Goal: Information Seeking & Learning: Learn about a topic

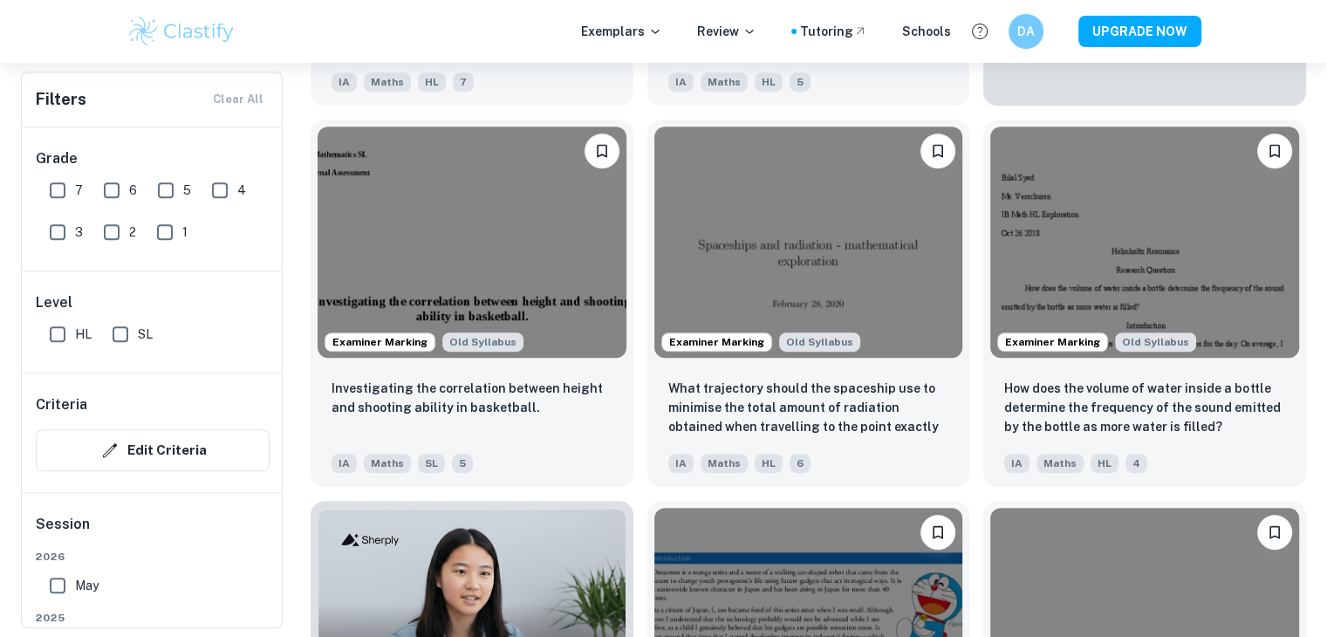
scroll to position [1123, 0]
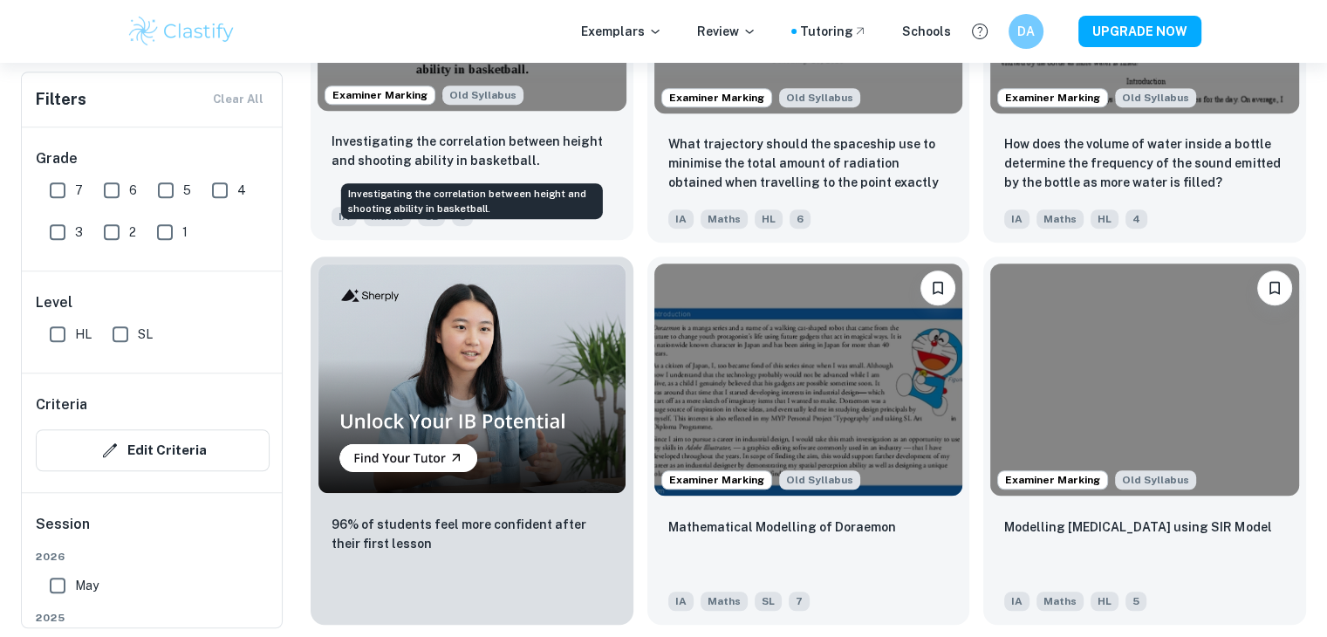
click at [561, 154] on p "Investigating the correlation between height and shooting ability in basketball." at bounding box center [471, 151] width 281 height 38
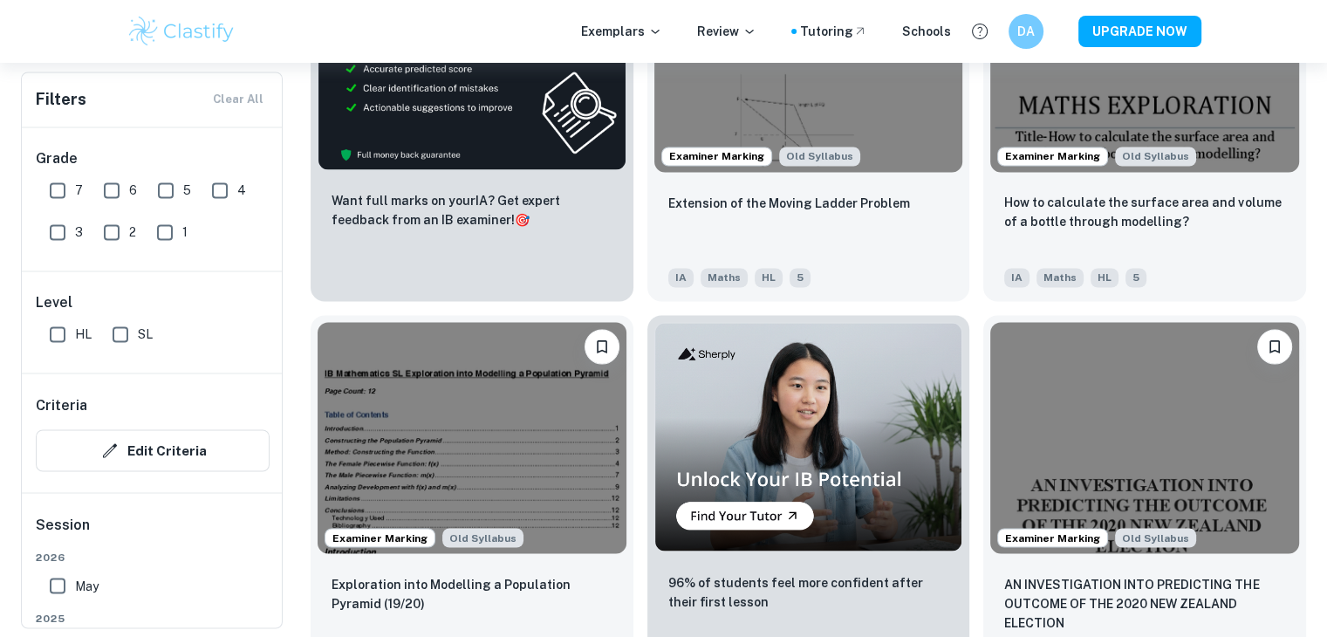
scroll to position [2718, 0]
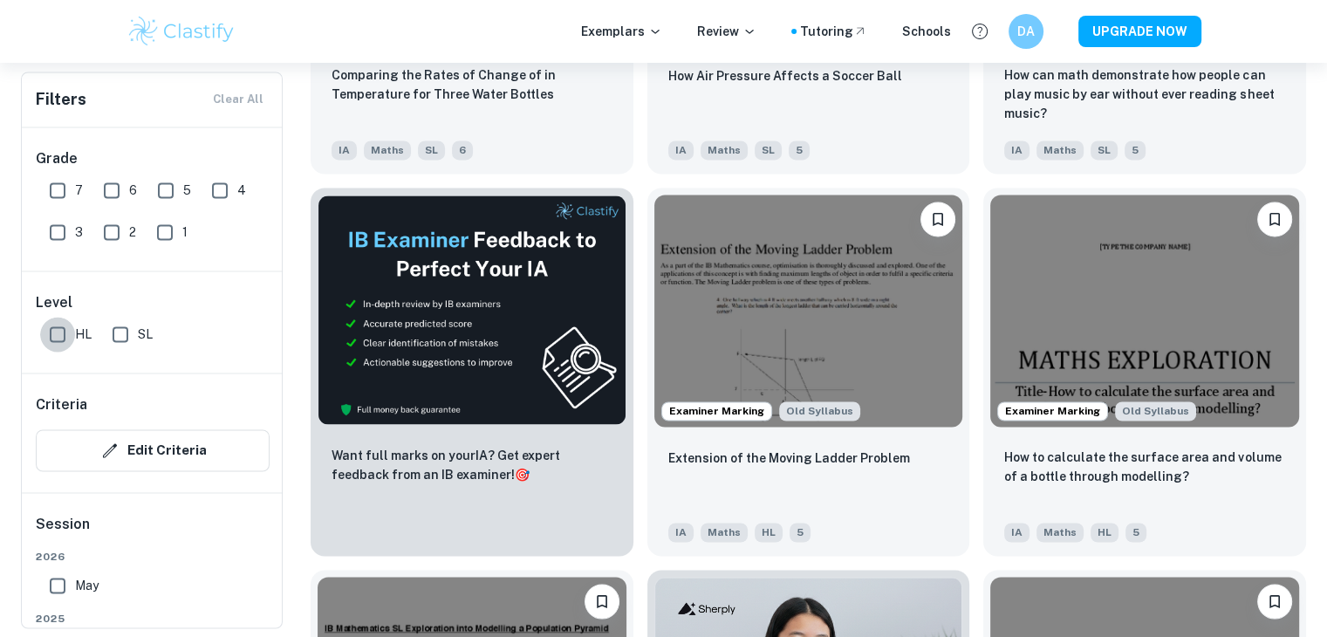
click at [73, 344] on input "HL" at bounding box center [57, 334] width 35 height 35
checkbox input "true"
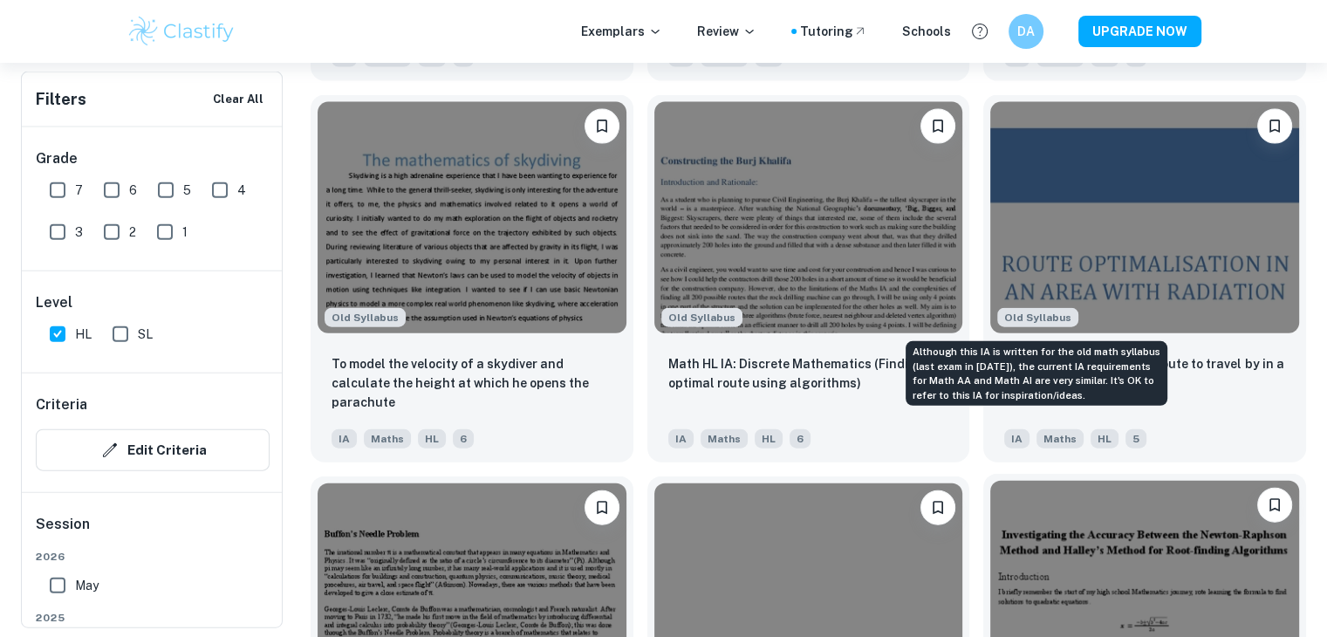
scroll to position [3988, 0]
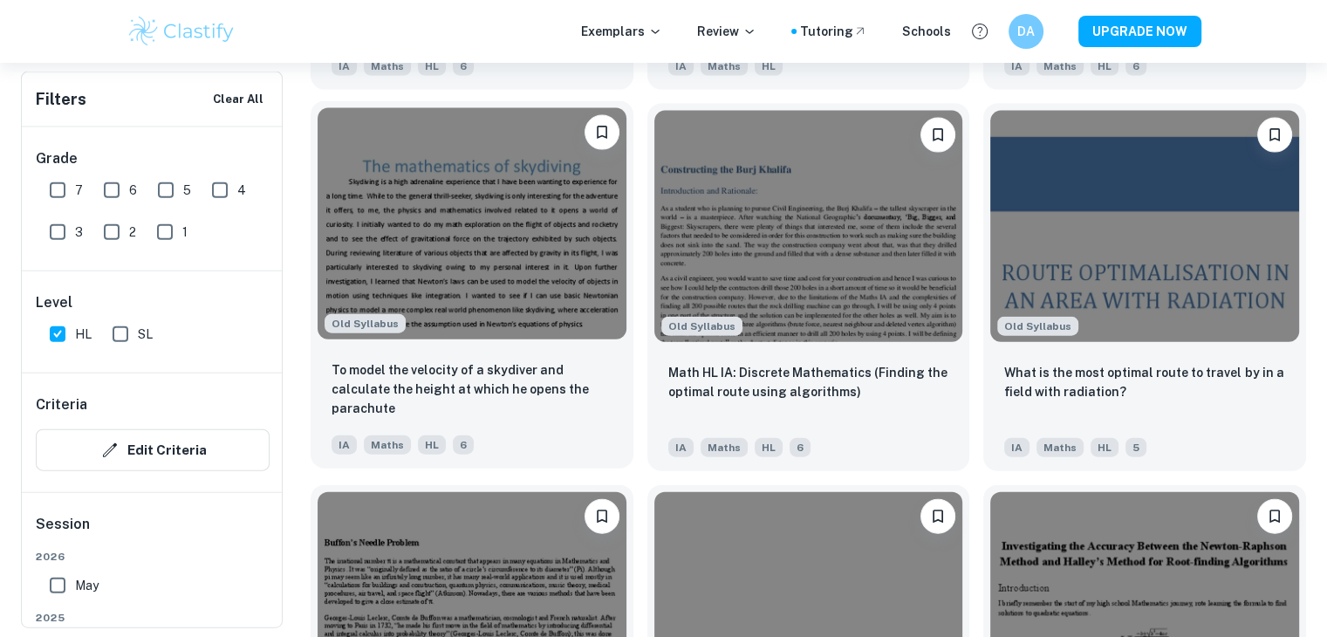
click at [589, 410] on div "To model the velocity of a skydiver and calculate the height at which he opens …" at bounding box center [471, 389] width 281 height 59
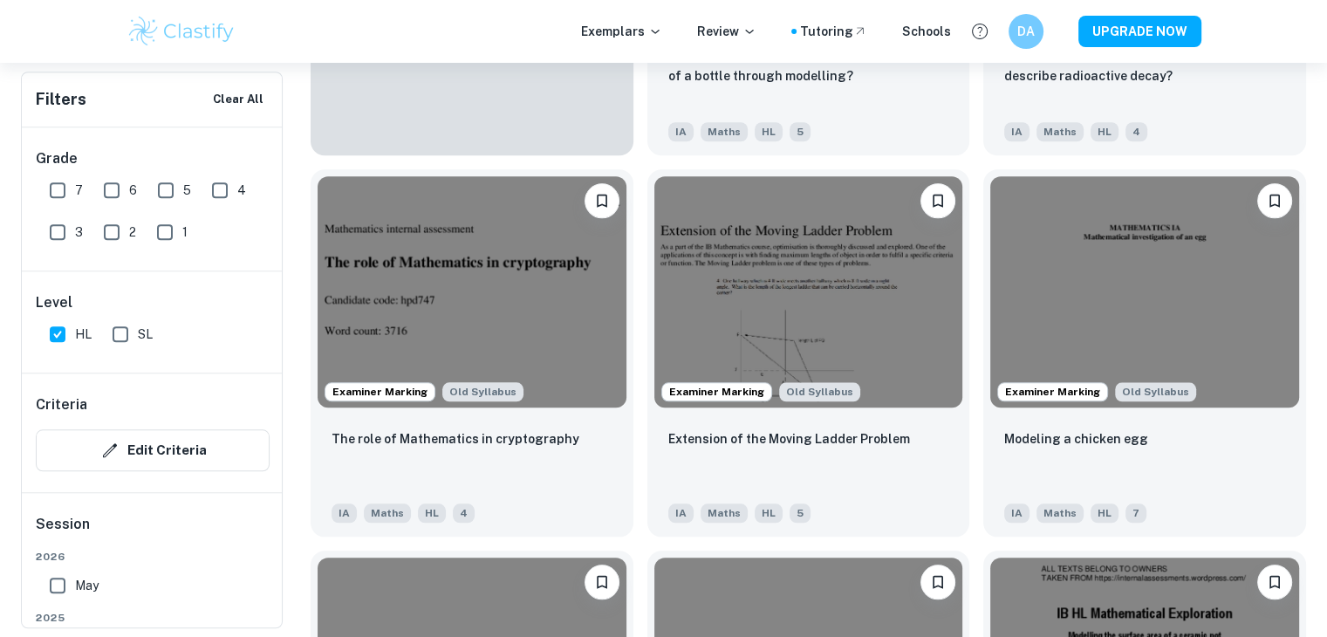
scroll to position [1576, 0]
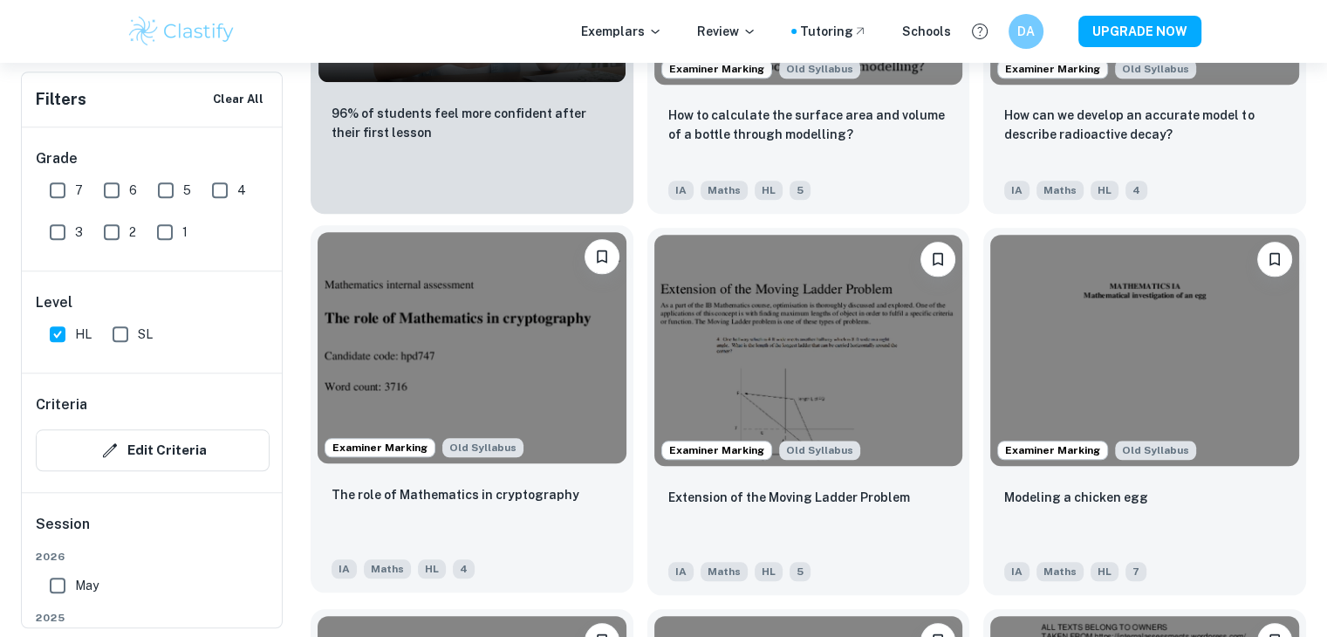
click at [436, 324] on img at bounding box center [471, 347] width 309 height 231
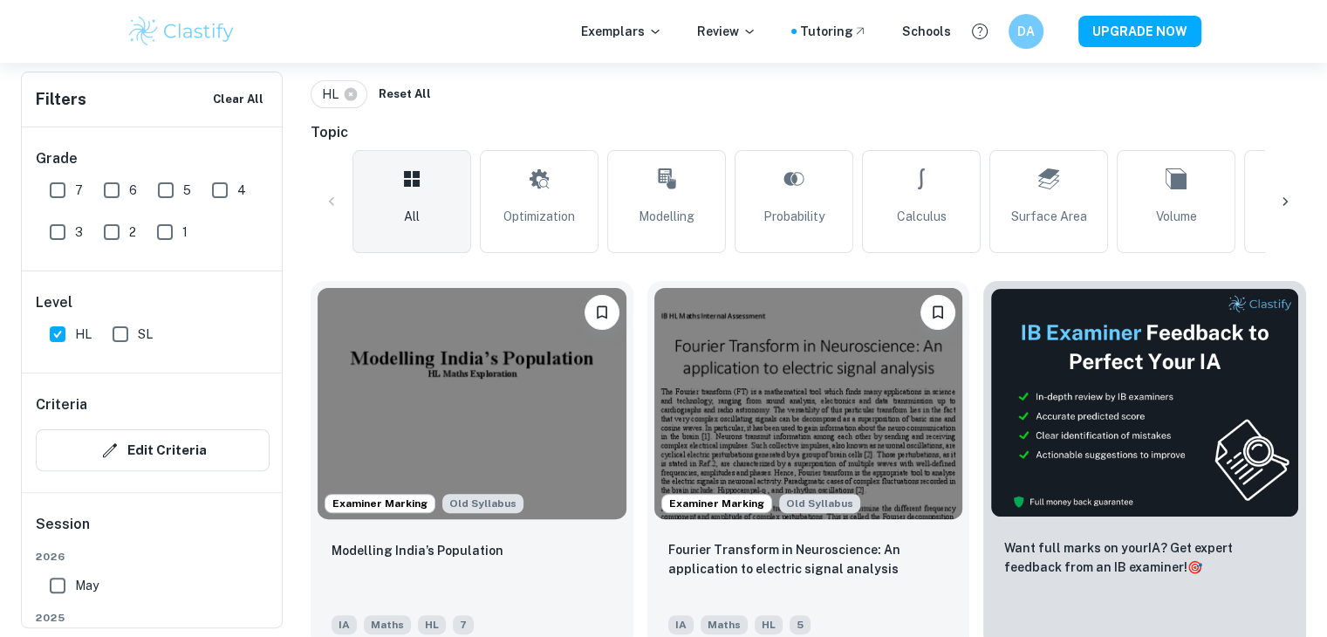
scroll to position [379, 0]
